Goal: Task Accomplishment & Management: Manage account settings

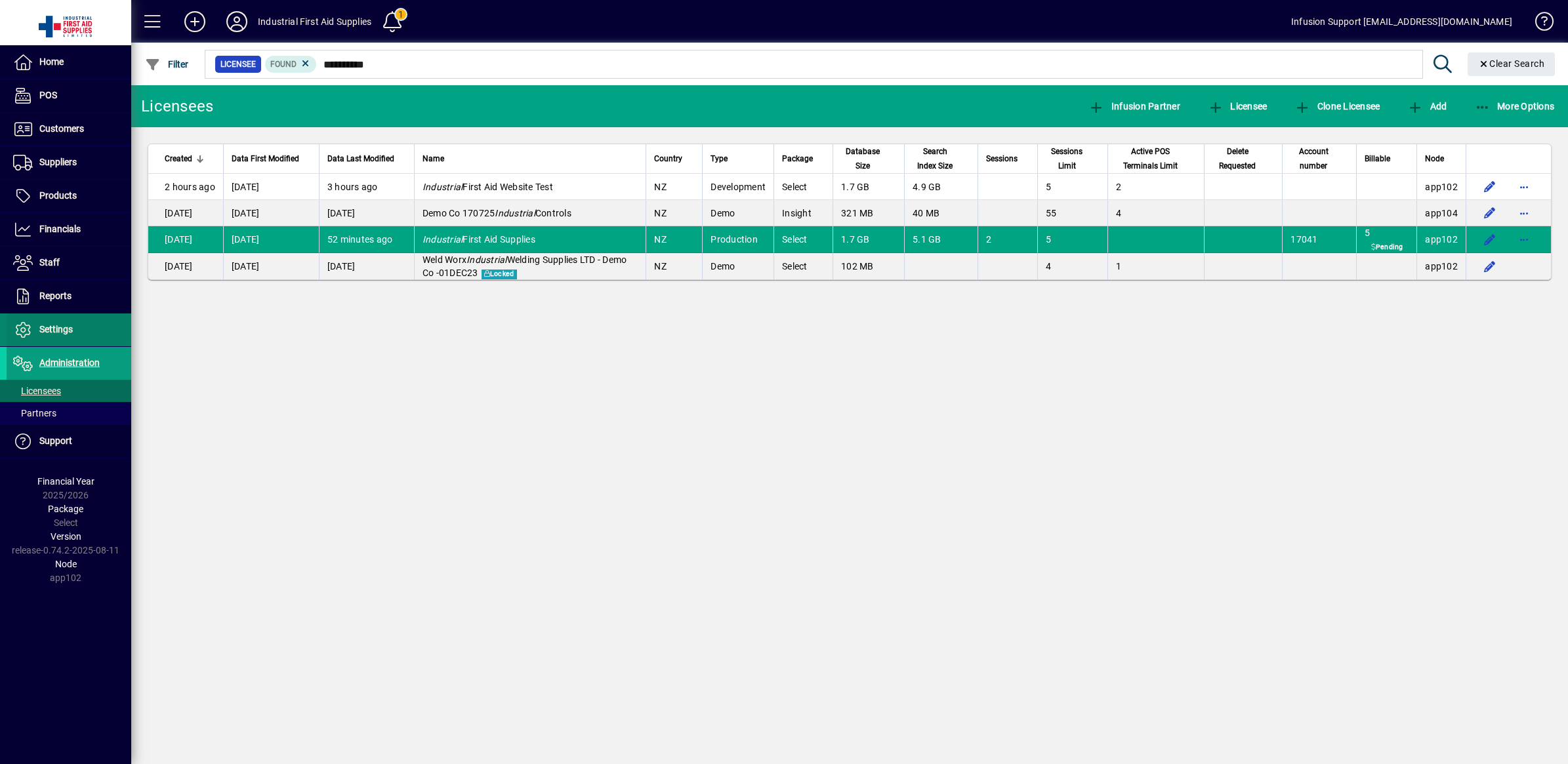
click at [59, 332] on span "Settings" at bounding box center [56, 329] width 33 height 10
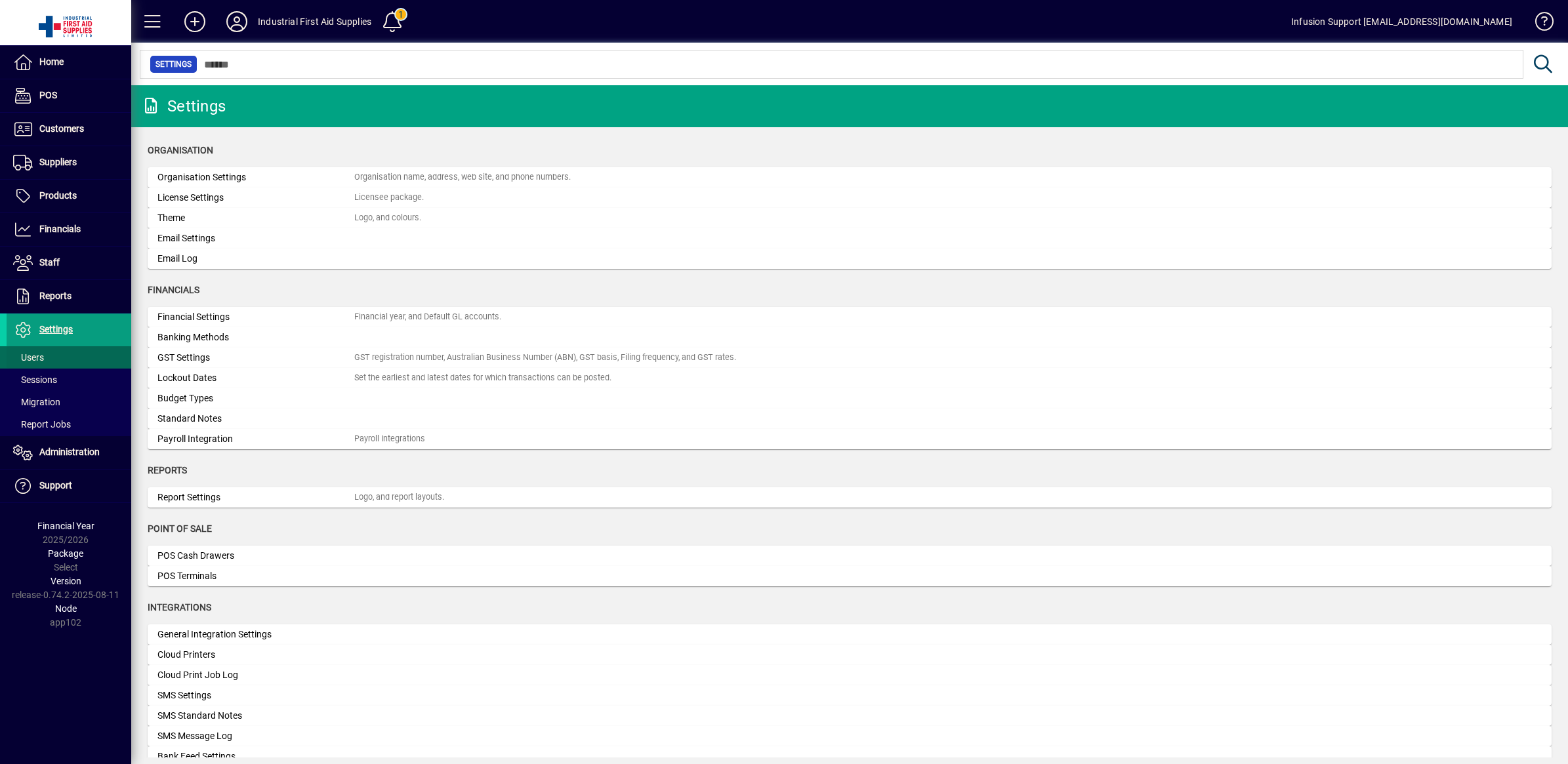
click at [33, 355] on span "Users" at bounding box center [28, 357] width 31 height 10
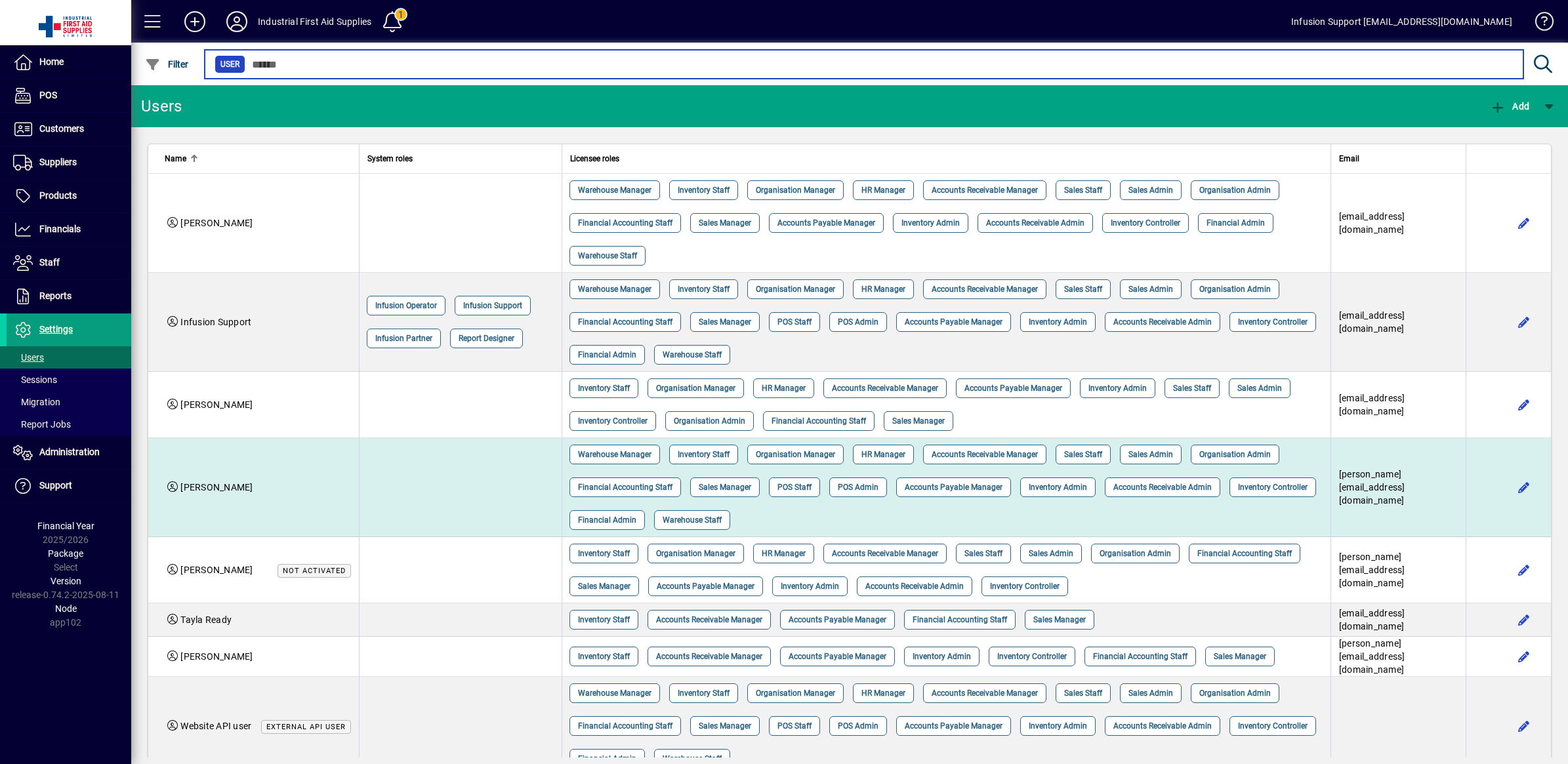
scroll to position [35, 0]
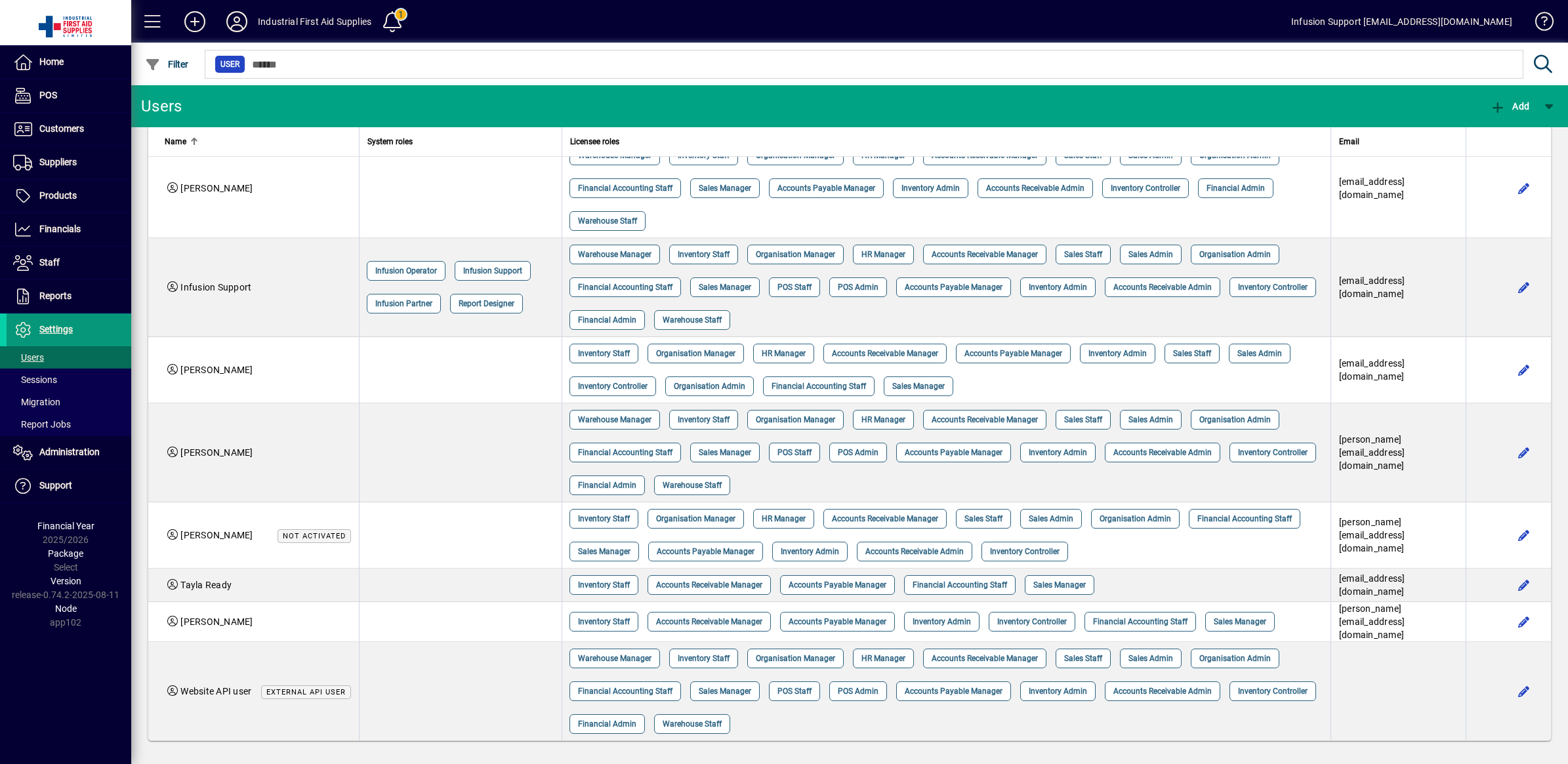
click at [57, 329] on span "Settings" at bounding box center [56, 329] width 33 height 10
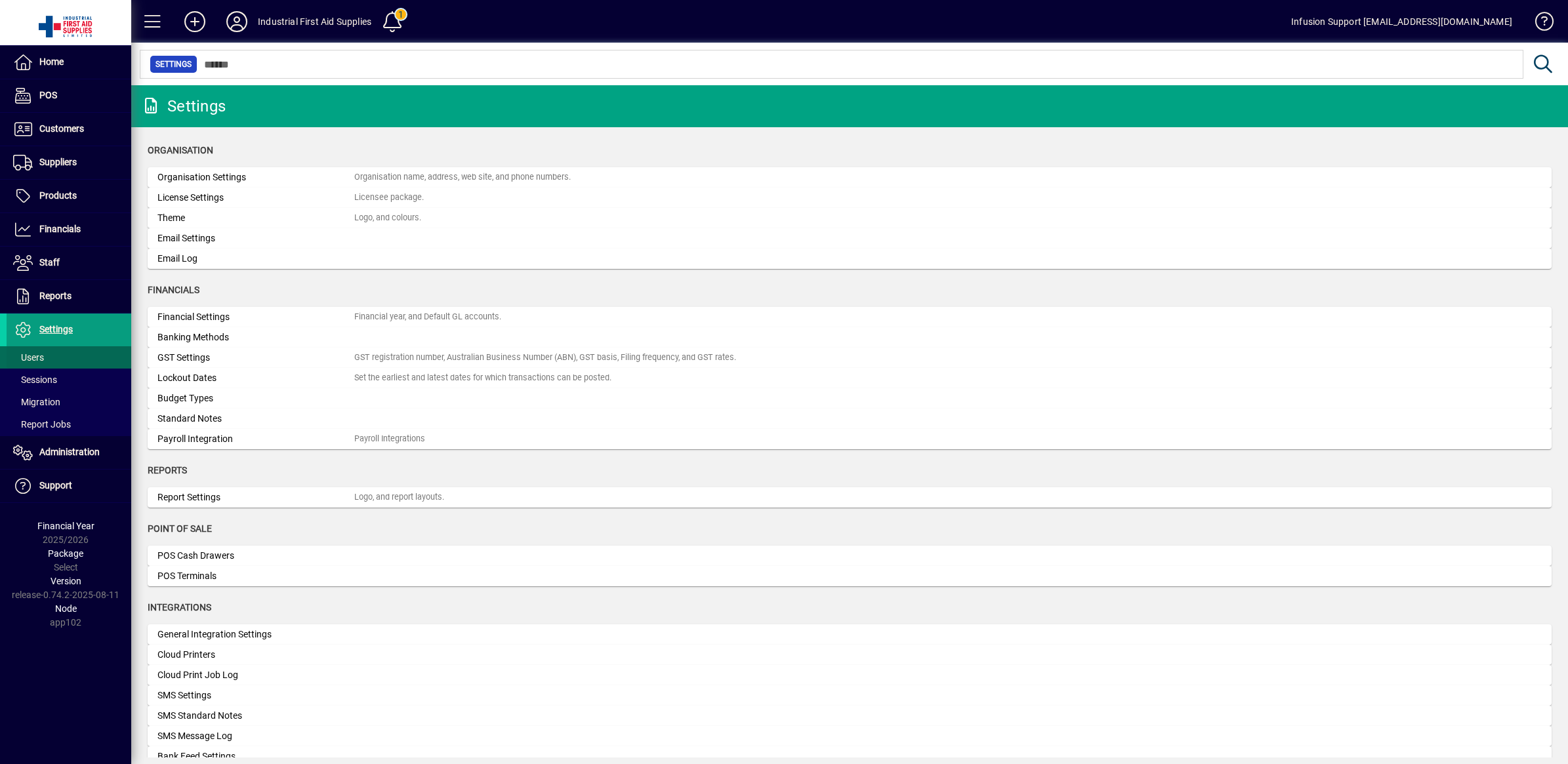
click at [26, 361] on span "Users" at bounding box center [28, 357] width 31 height 10
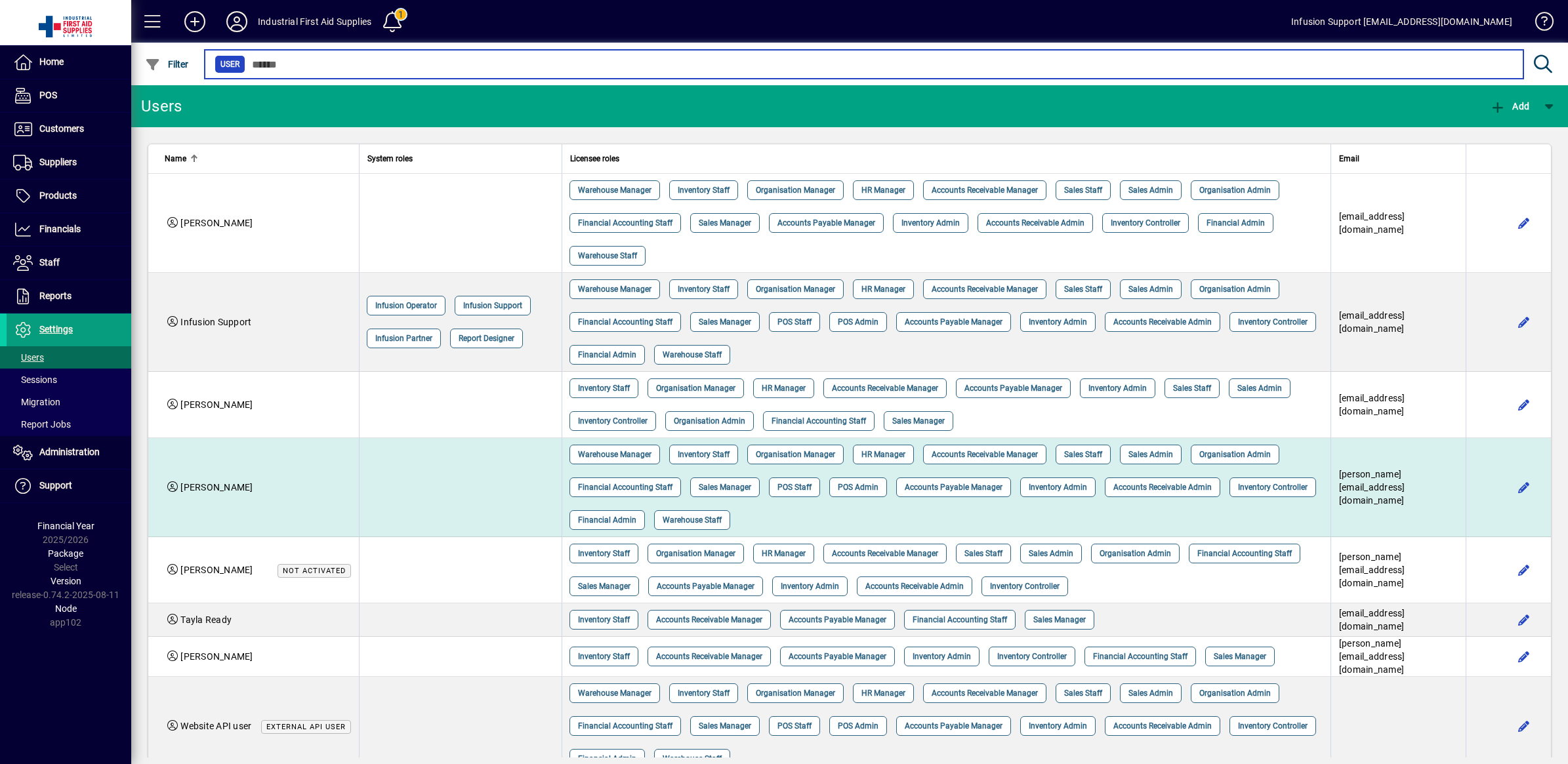
scroll to position [35, 0]
